Goal: Information Seeking & Learning: Learn about a topic

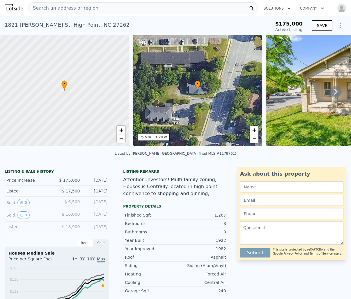
click at [67, 8] on span "Search an address or region" at bounding box center [63, 8] width 70 height 7
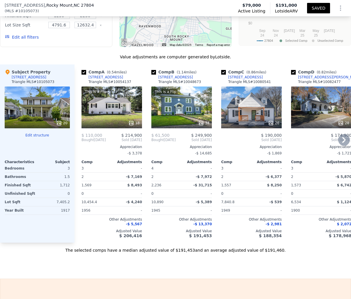
scroll to position [643, 0]
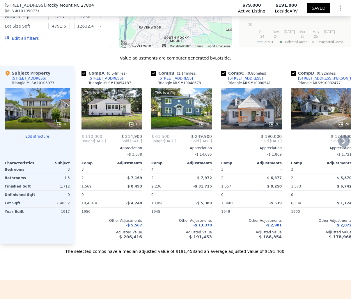
click at [183, 101] on div "This is a Flip 34" at bounding box center [181, 109] width 60 height 42
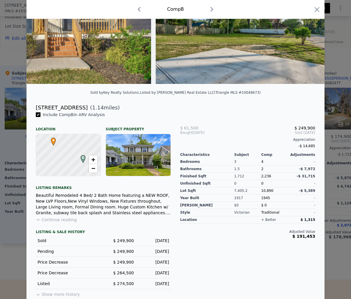
scroll to position [69, 0]
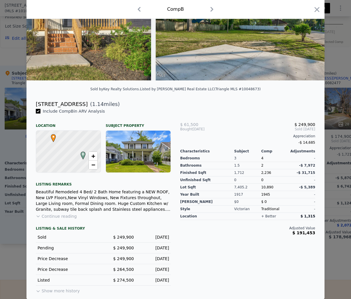
click at [65, 217] on button "Continue reading" at bounding box center [56, 217] width 41 height 6
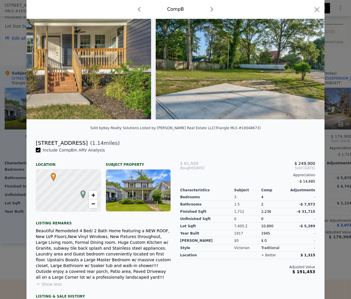
scroll to position [0, 0]
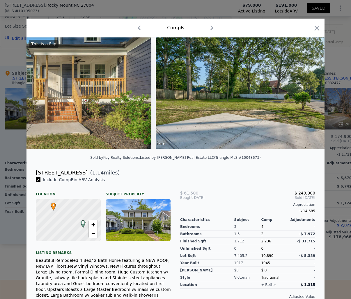
click at [316, 29] on icon "button" at bounding box center [316, 28] width 5 height 5
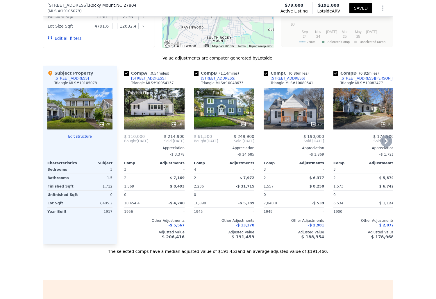
scroll to position [642, 0]
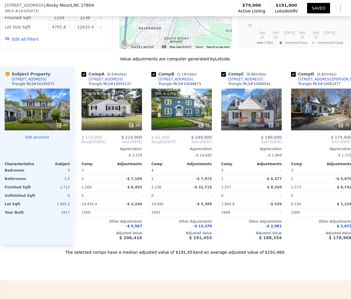
click at [1, 63] on div "Value adjustments are computer generated by Lotside . Subject Property [STREET_…" at bounding box center [175, 155] width 351 height 199
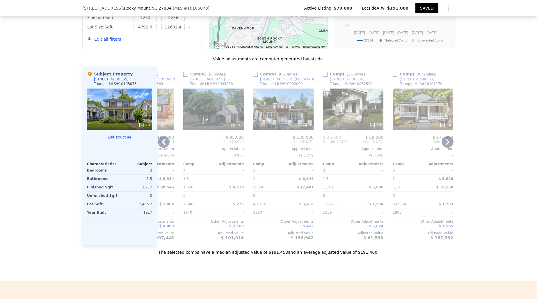
scroll to position [0, 0]
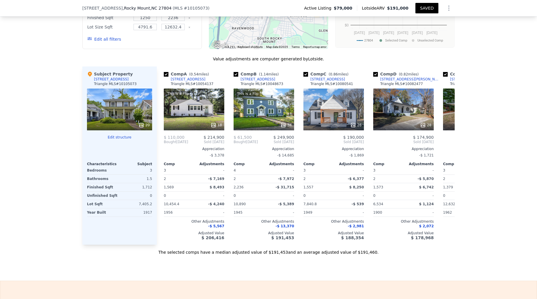
click at [147, 130] on div at bounding box center [119, 125] width 65 height 10
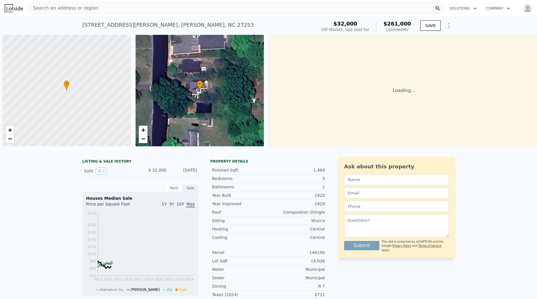
scroll to position [0, 2]
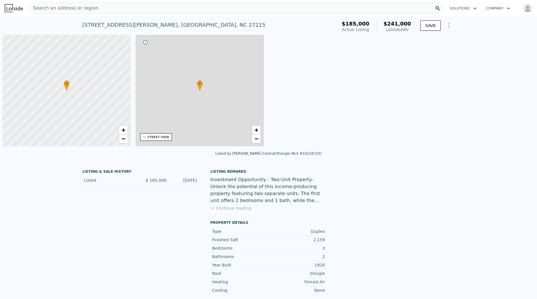
scroll to position [0, 2]
